Goal: Task Accomplishment & Management: Use online tool/utility

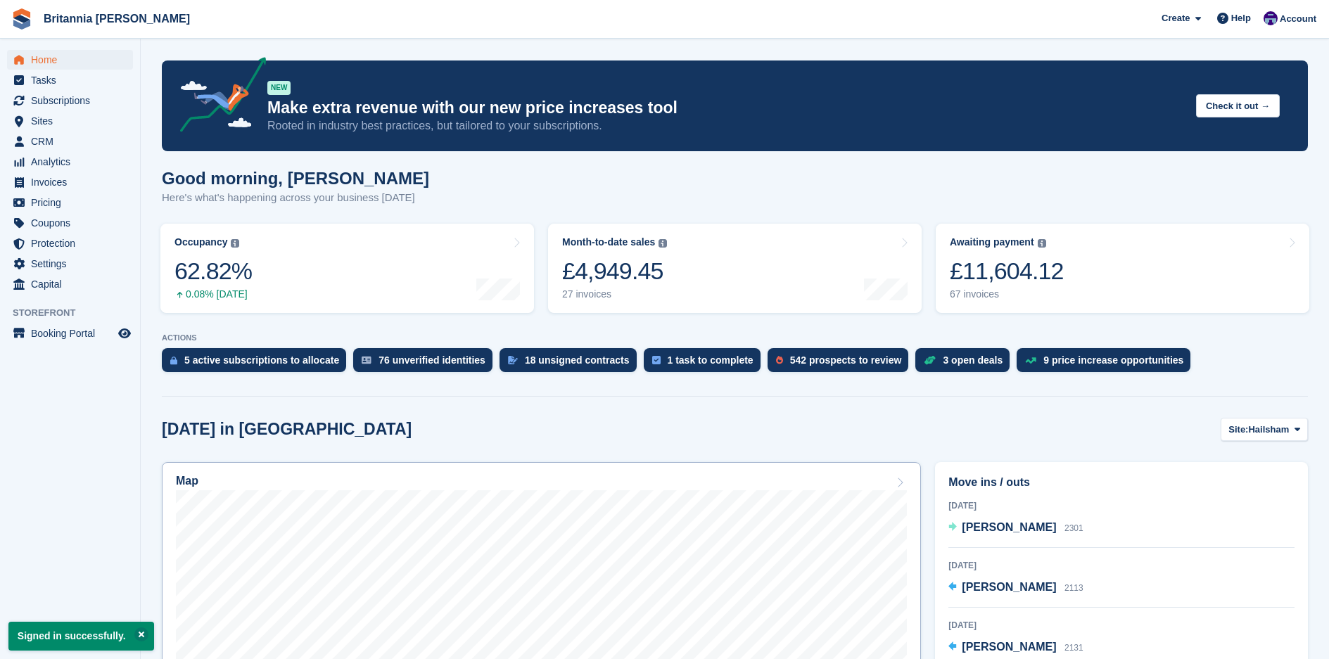
scroll to position [211, 0]
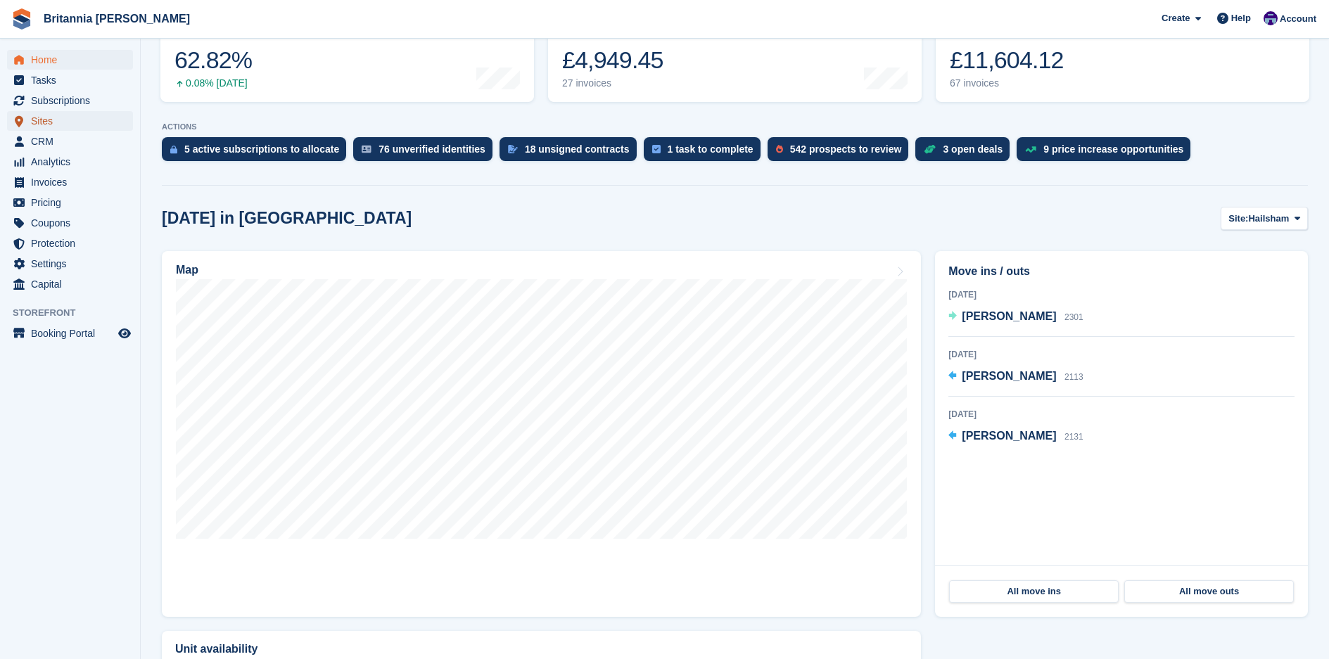
click at [46, 120] on span "Sites" at bounding box center [73, 121] width 84 height 20
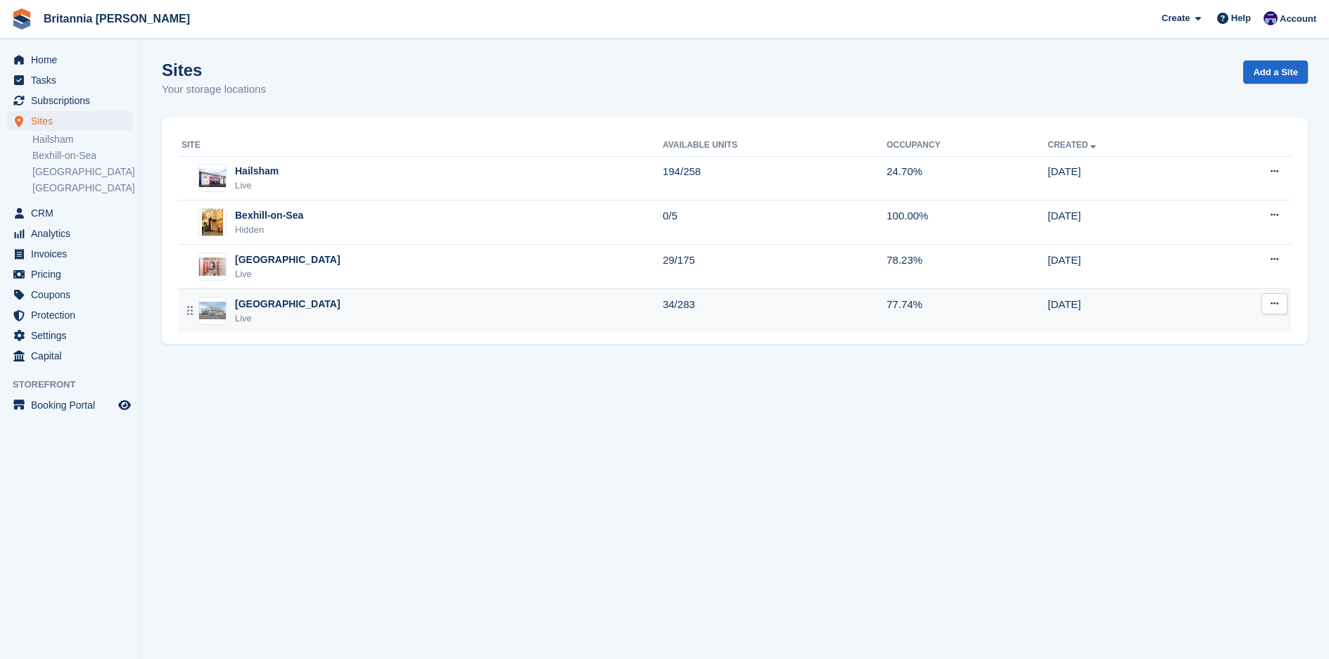
click at [289, 312] on div "Eastbourne Live" at bounding box center [422, 311] width 481 height 29
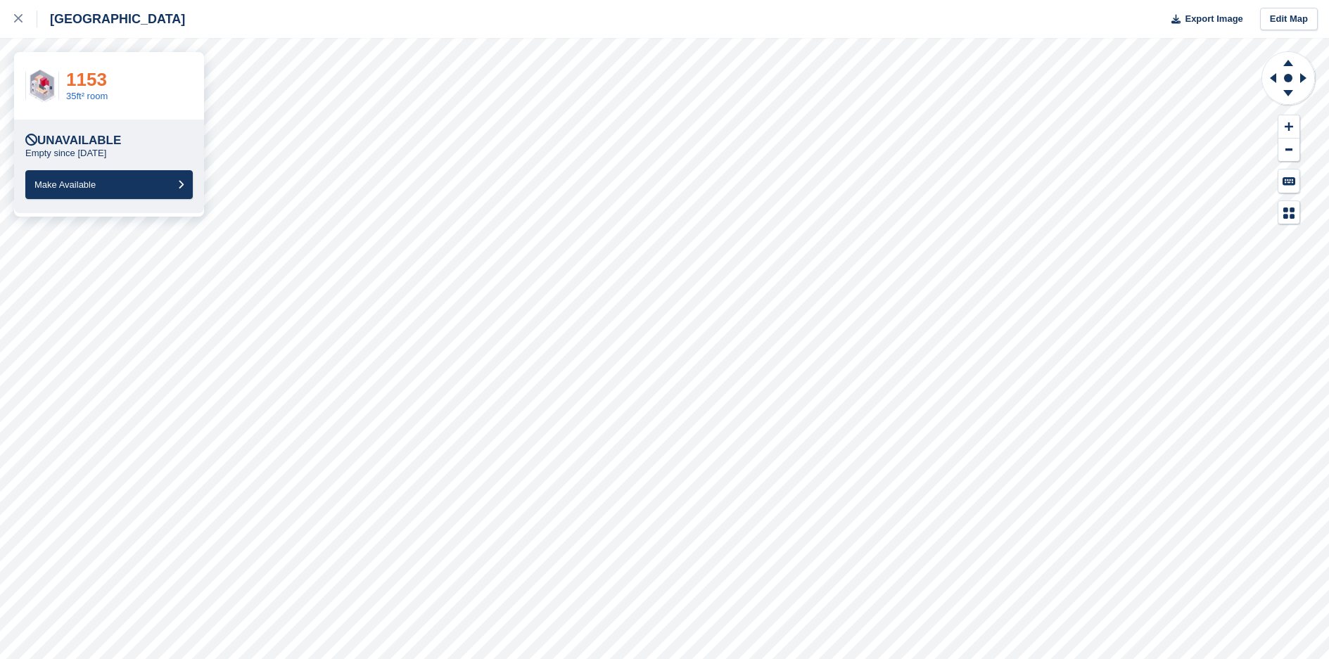
click at [80, 82] on link "1153" at bounding box center [86, 79] width 41 height 21
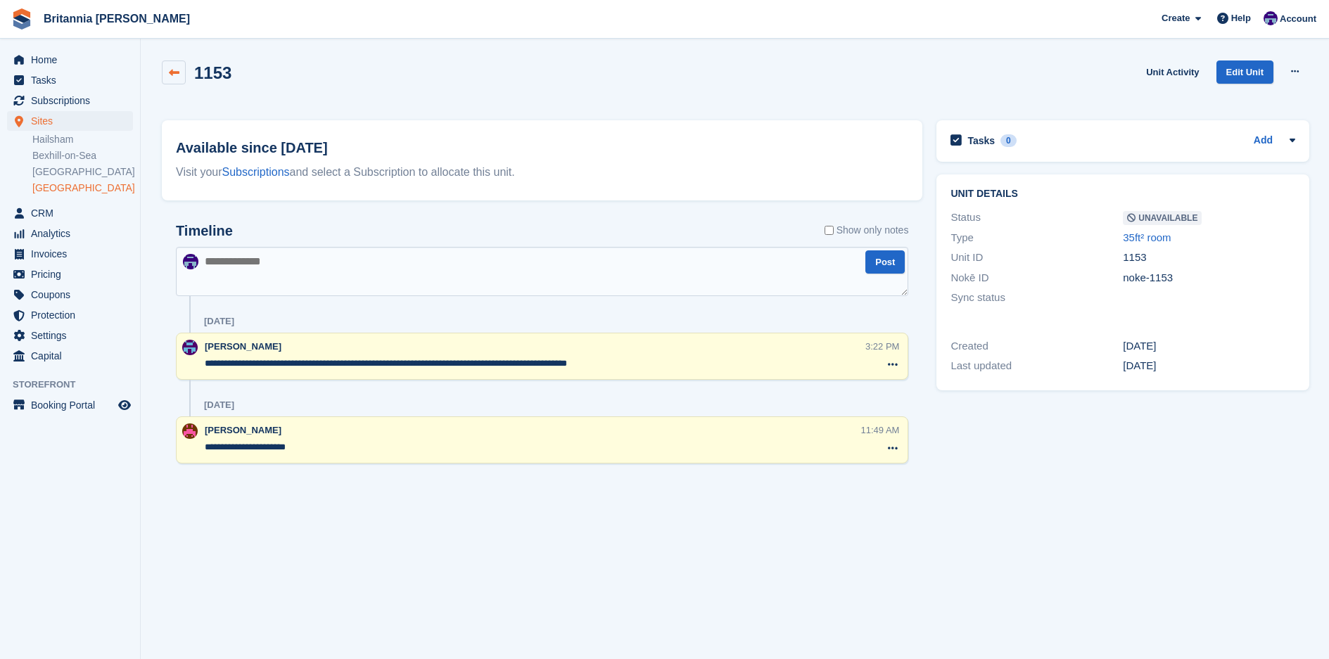
click at [180, 75] on link at bounding box center [174, 73] width 24 height 24
click at [64, 190] on link "[GEOGRAPHIC_DATA]" at bounding box center [82, 188] width 101 height 13
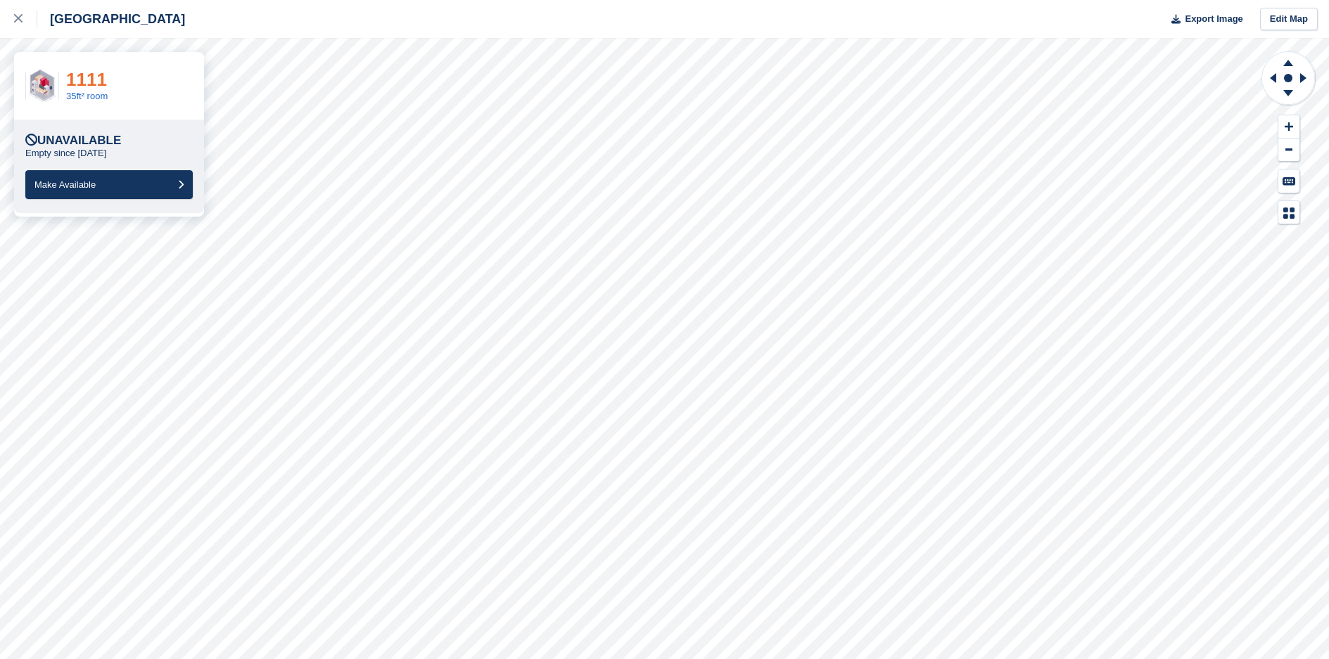
click at [77, 86] on link "1111" at bounding box center [86, 79] width 41 height 21
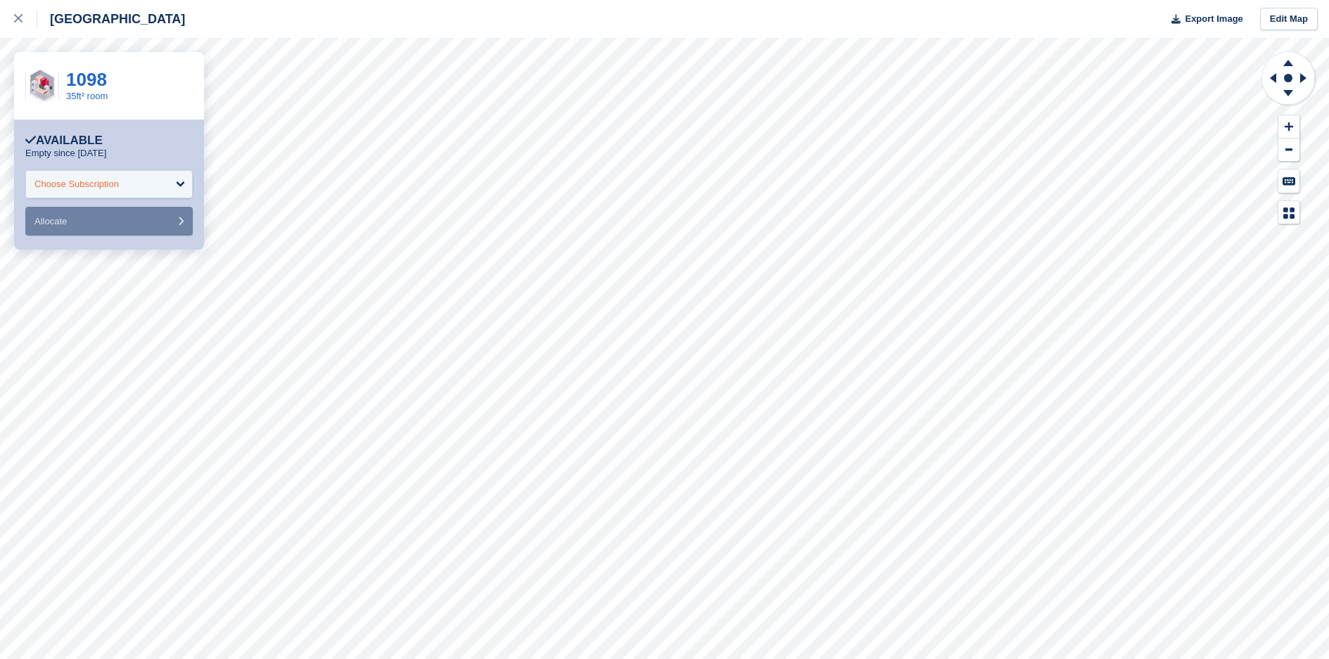
click at [101, 182] on div "Choose Subscription" at bounding box center [76, 184] width 84 height 14
